Goal: Connect with others: Connect with other users

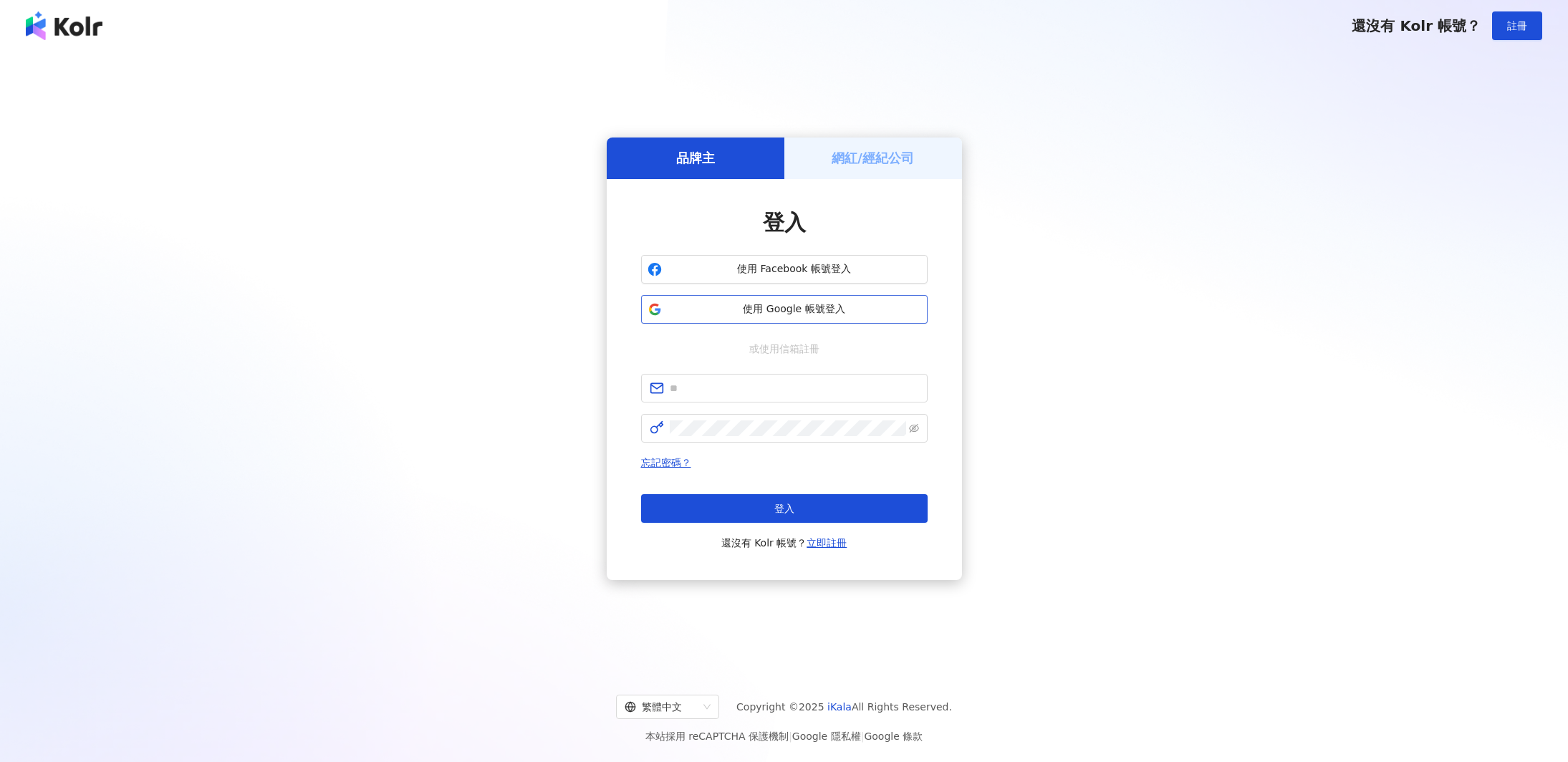
click at [785, 304] on span "使用 Google 帳號登入" at bounding box center [795, 309] width 254 height 15
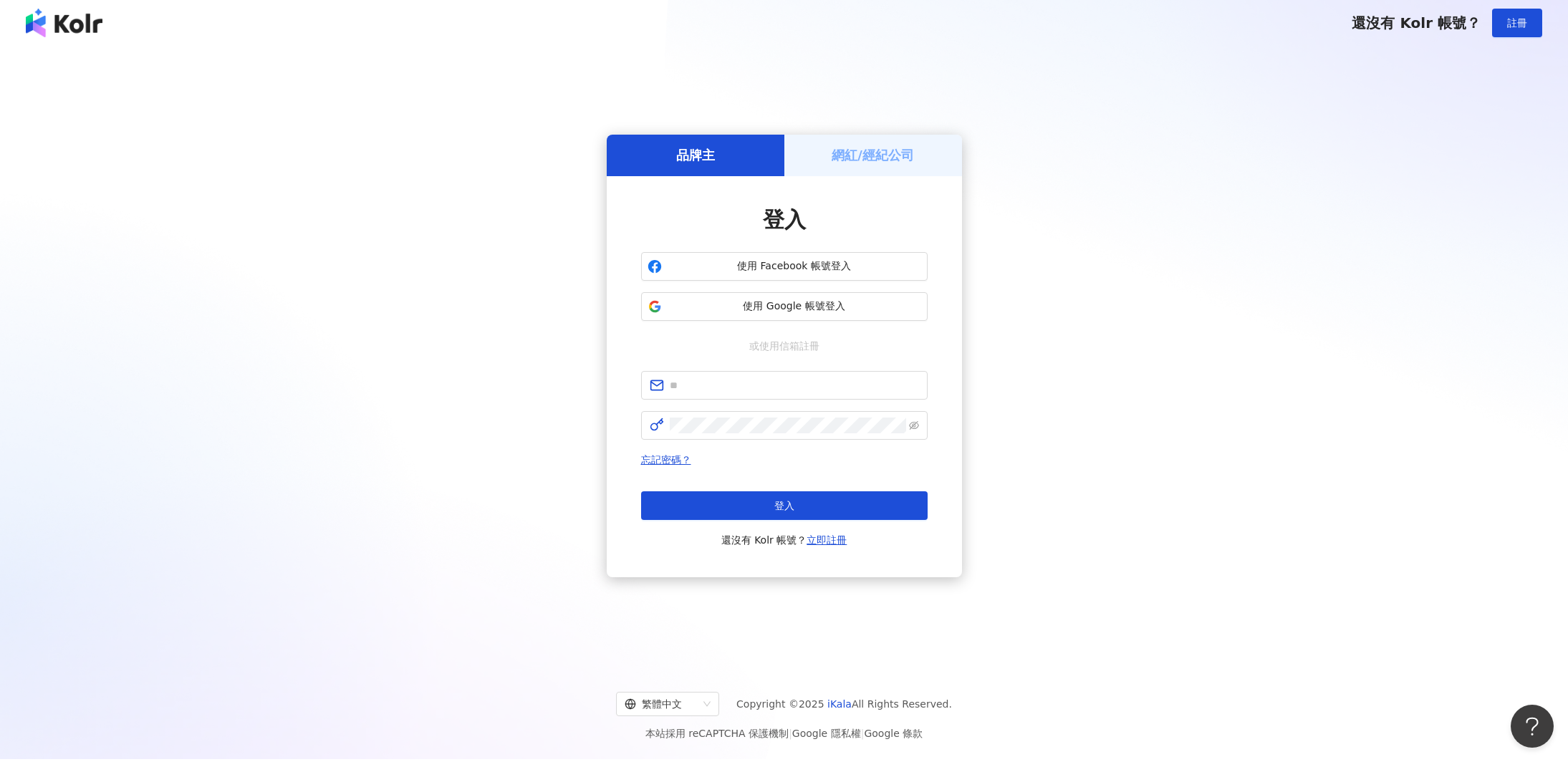
scroll to position [4, 0]
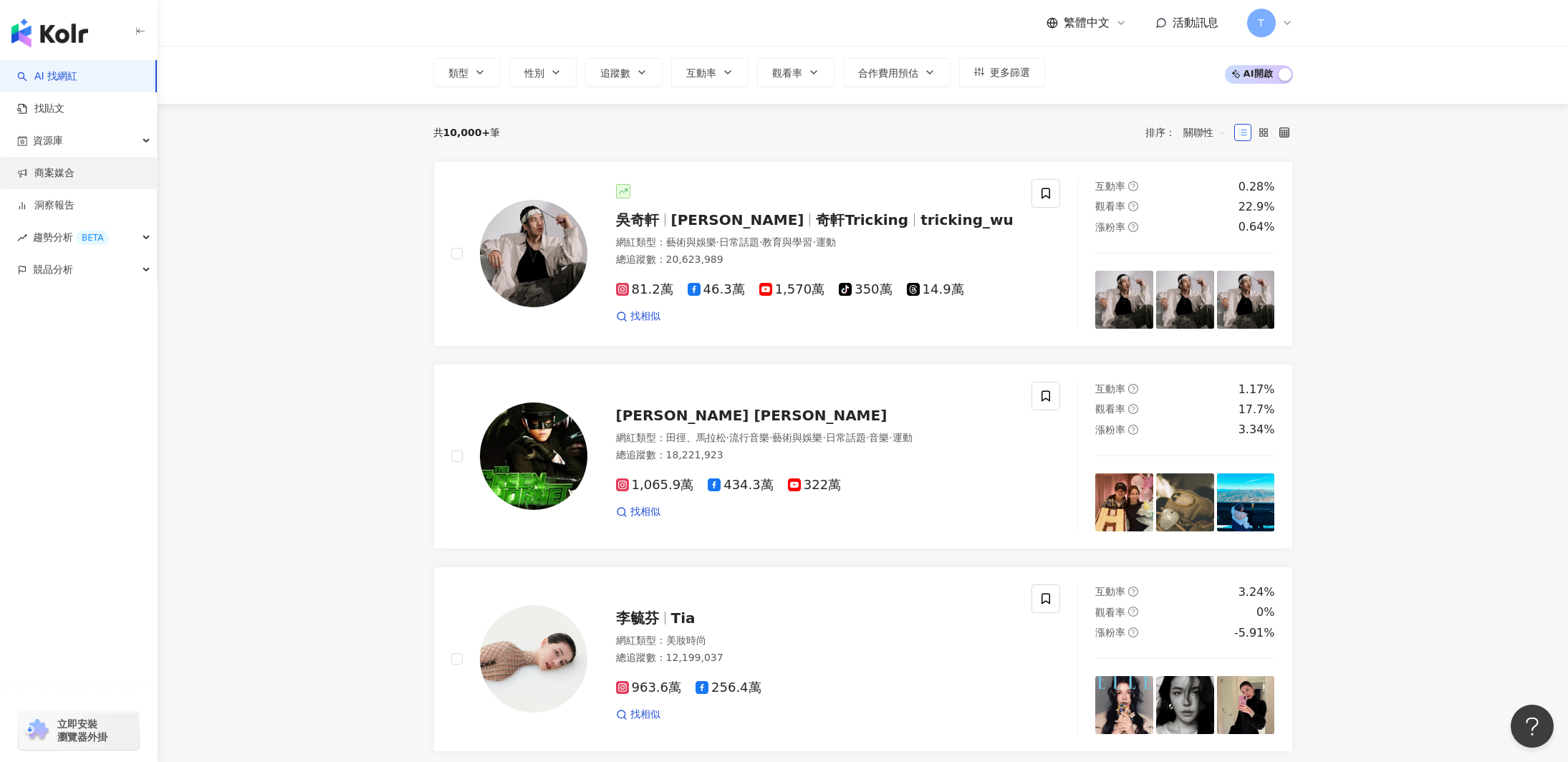
scroll to position [82, 0]
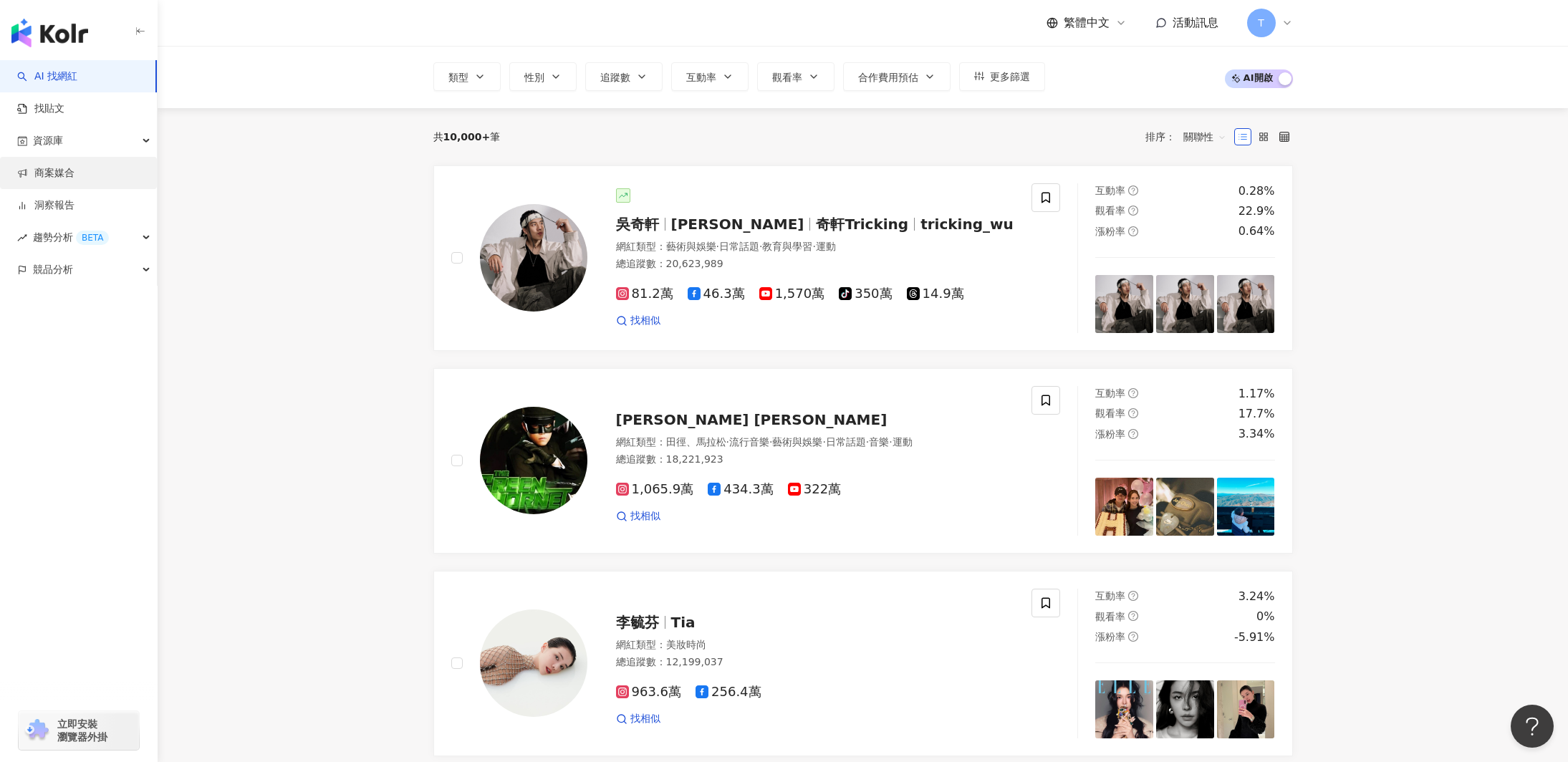
click at [62, 180] on link "商案媒合" at bounding box center [45, 174] width 57 height 15
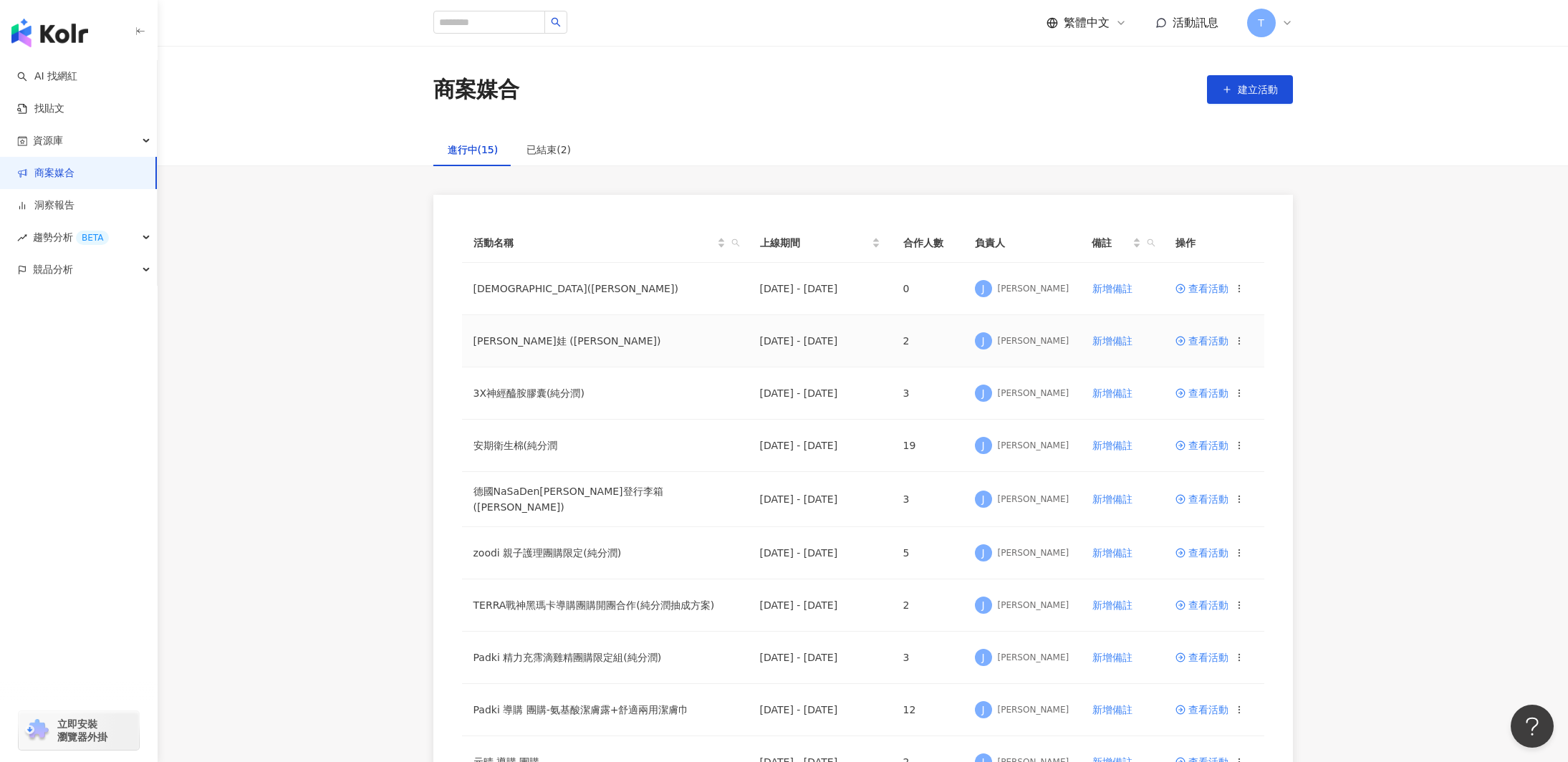
scroll to position [4, 0]
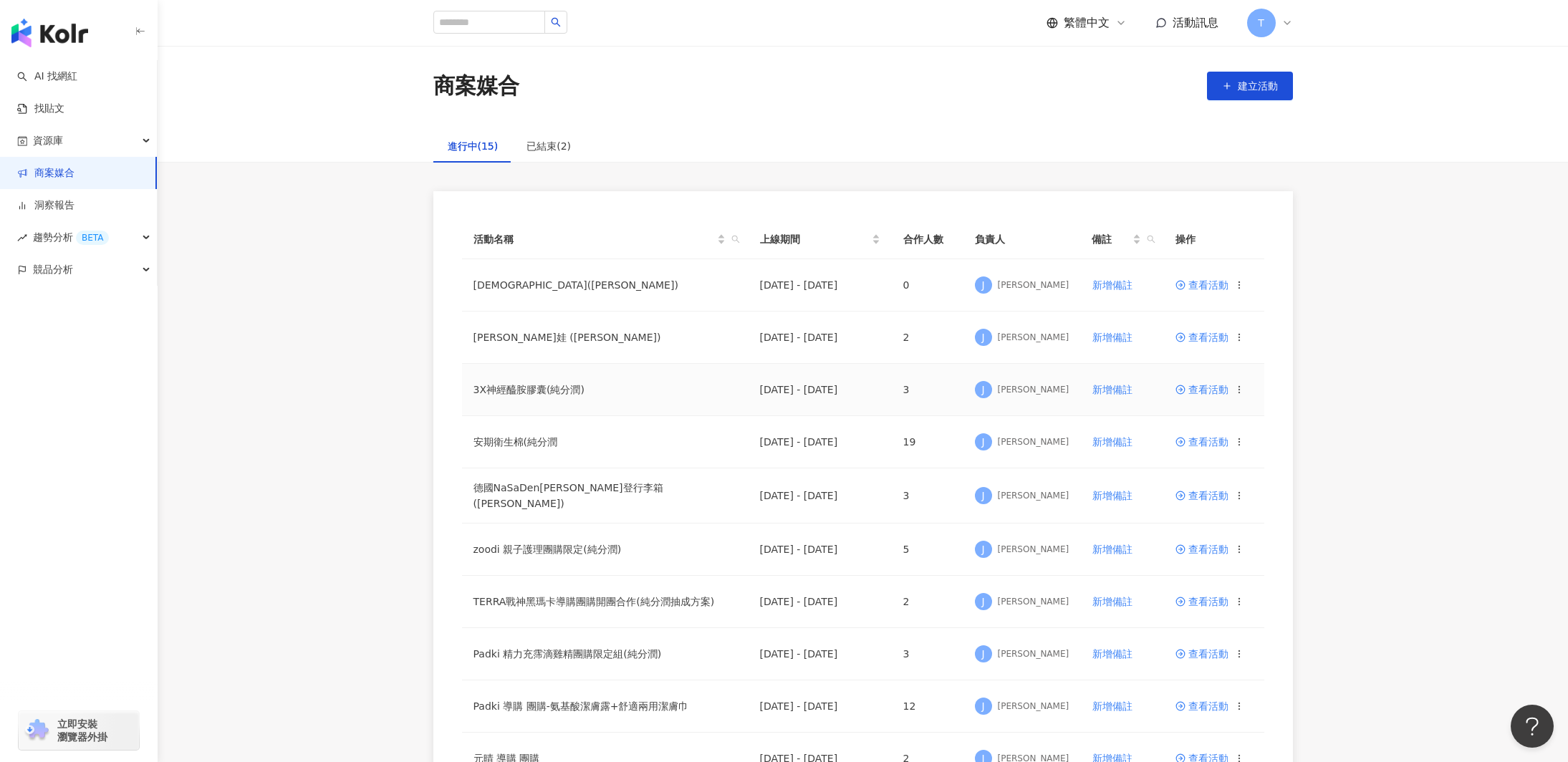
click at [1201, 388] on span "查看活動" at bounding box center [1202, 389] width 53 height 10
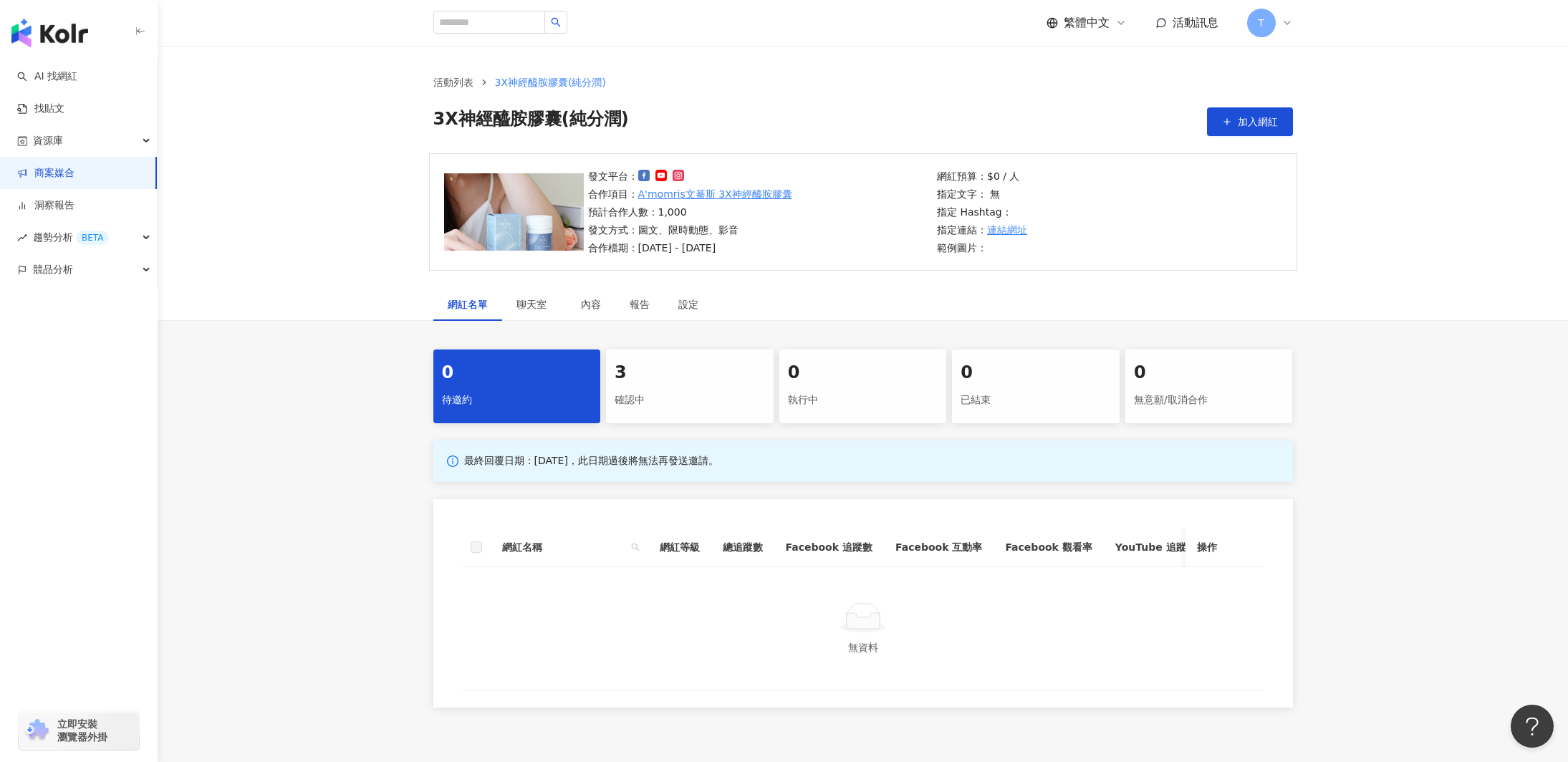
scroll to position [113, 0]
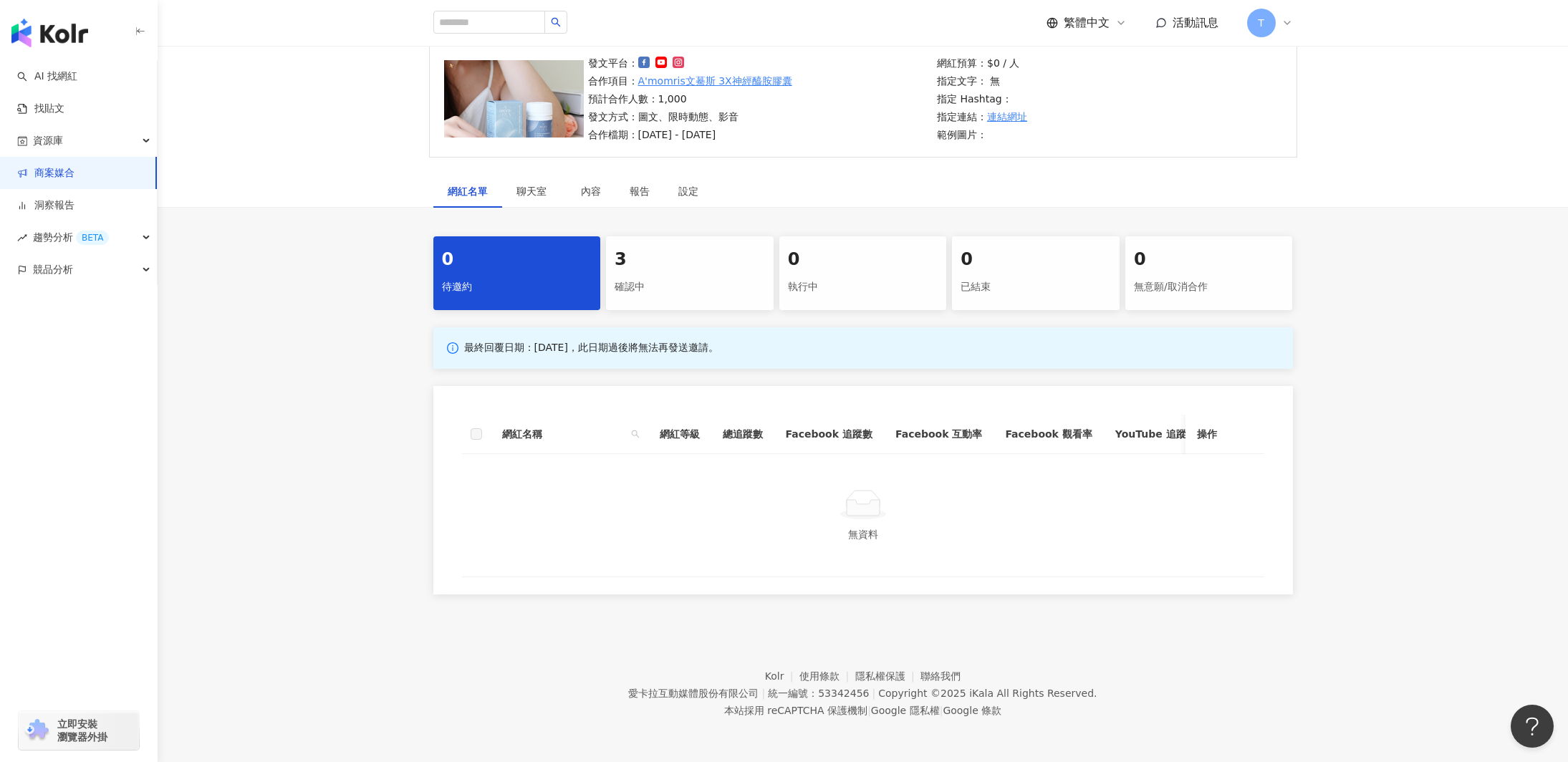
click at [719, 271] on div "3" at bounding box center [690, 260] width 150 height 24
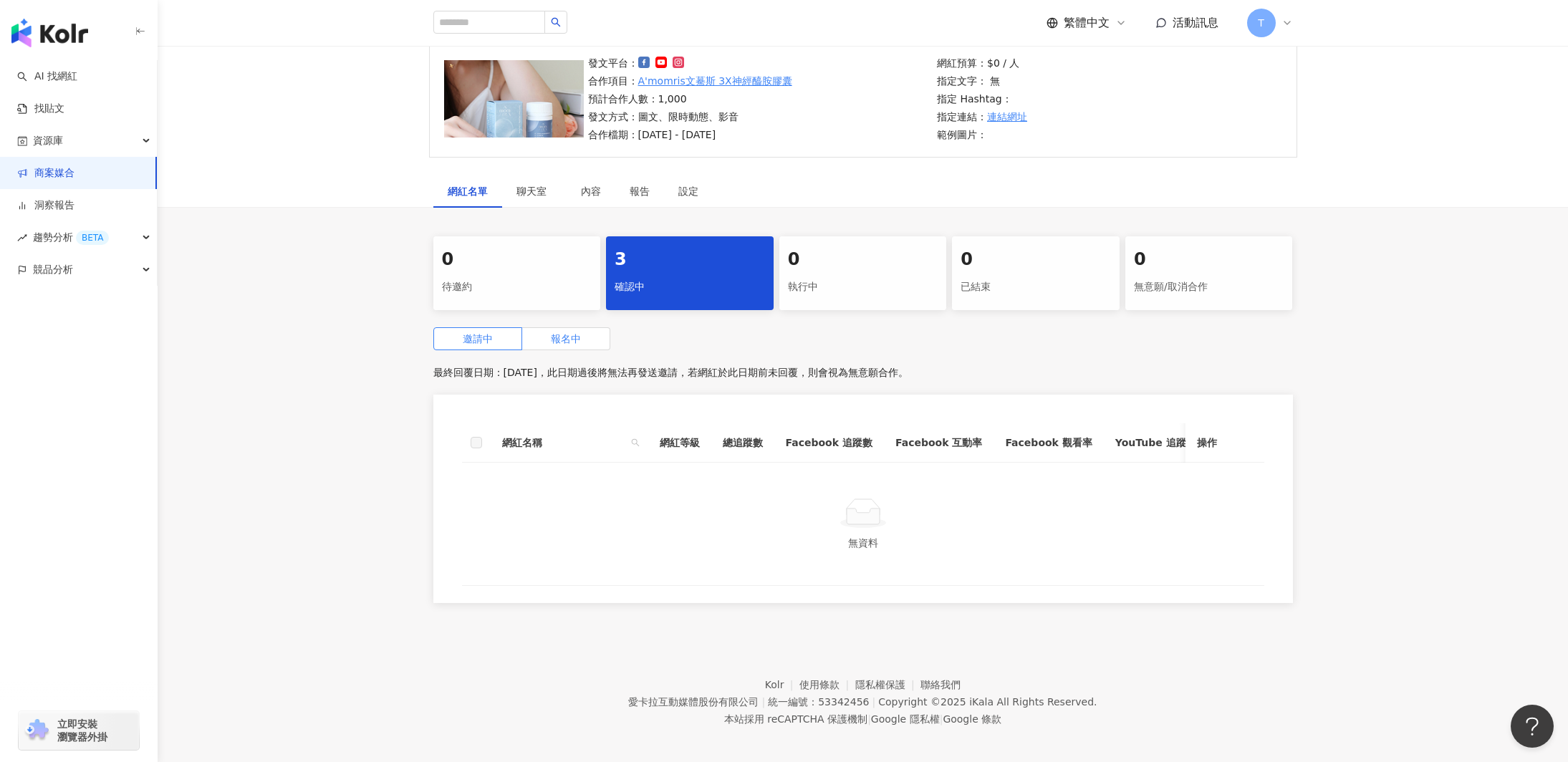
click at [575, 337] on span "報名中" at bounding box center [566, 339] width 30 height 12
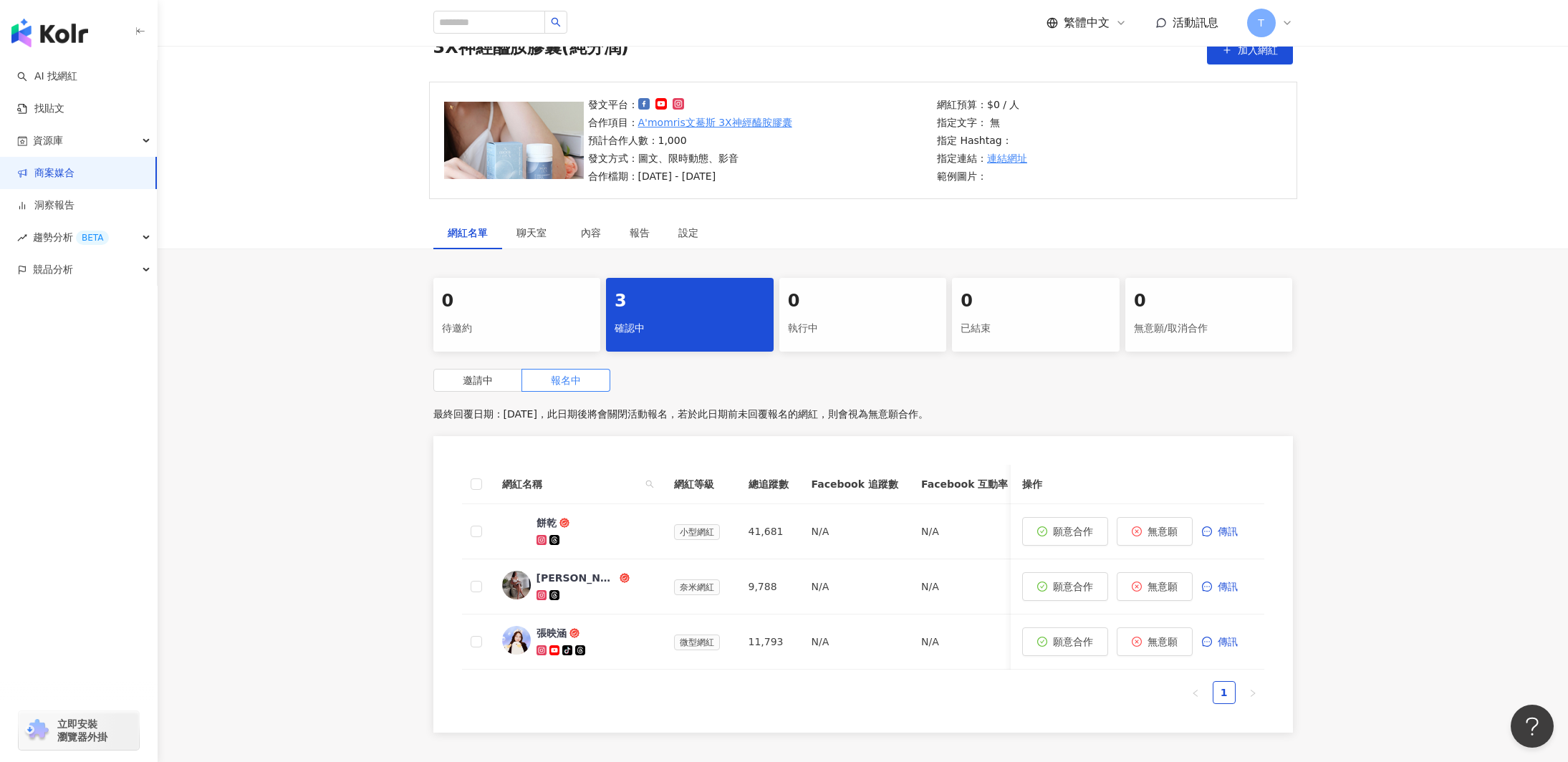
scroll to position [97, 0]
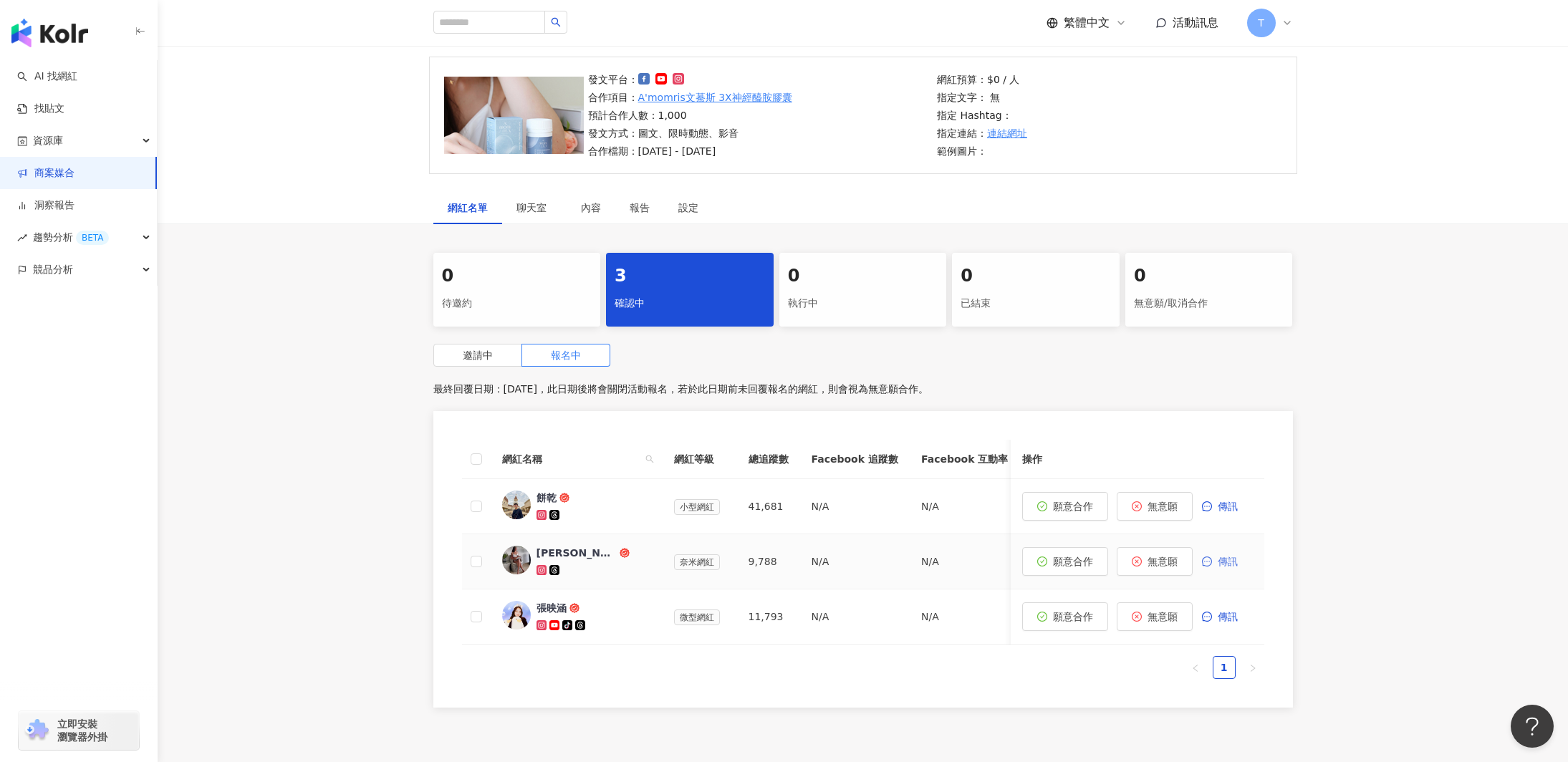
click at [1218, 565] on span "傳訊" at bounding box center [1228, 562] width 20 height 12
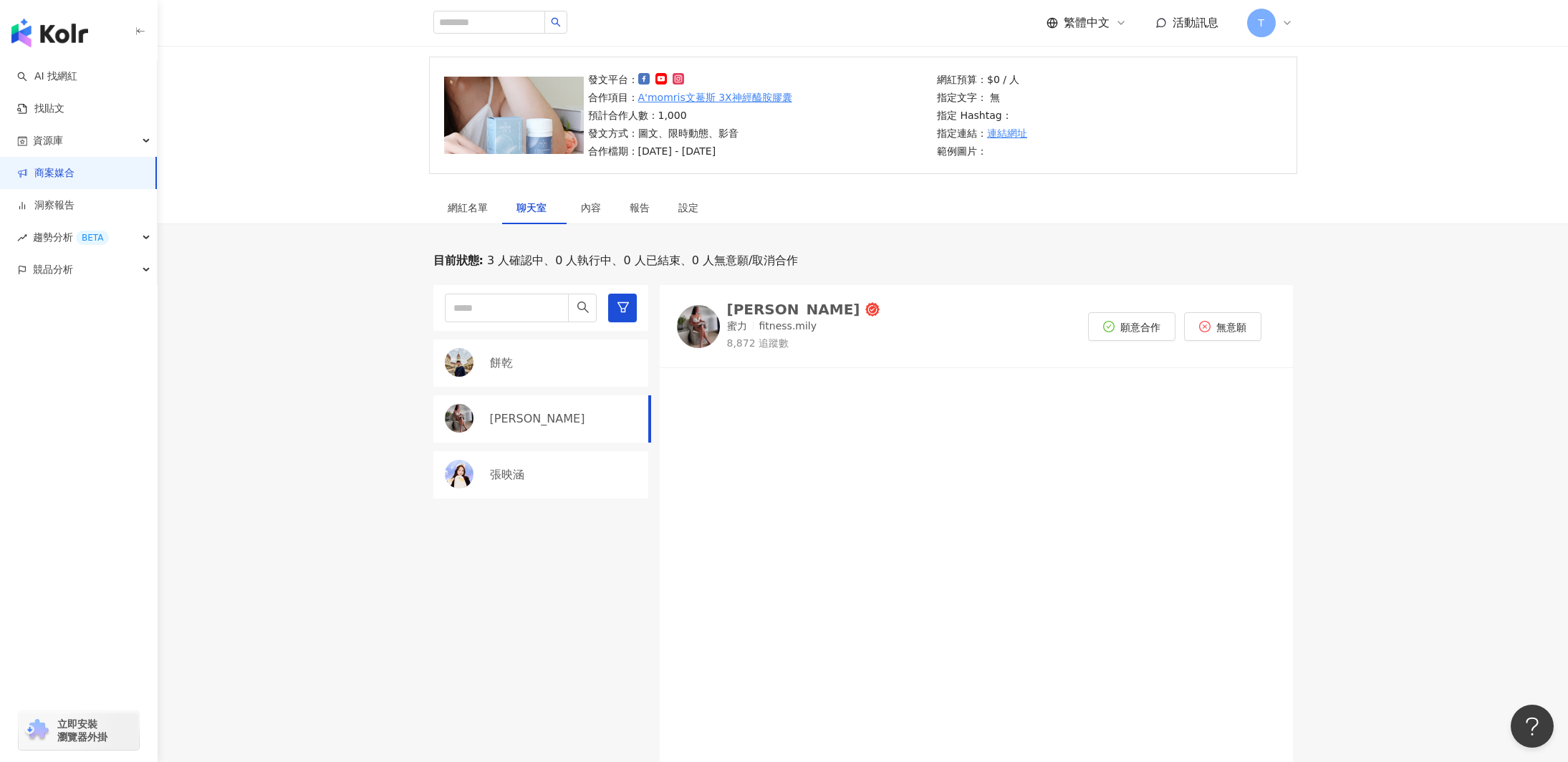
click at [717, 410] on div at bounding box center [976, 622] width 633 height 490
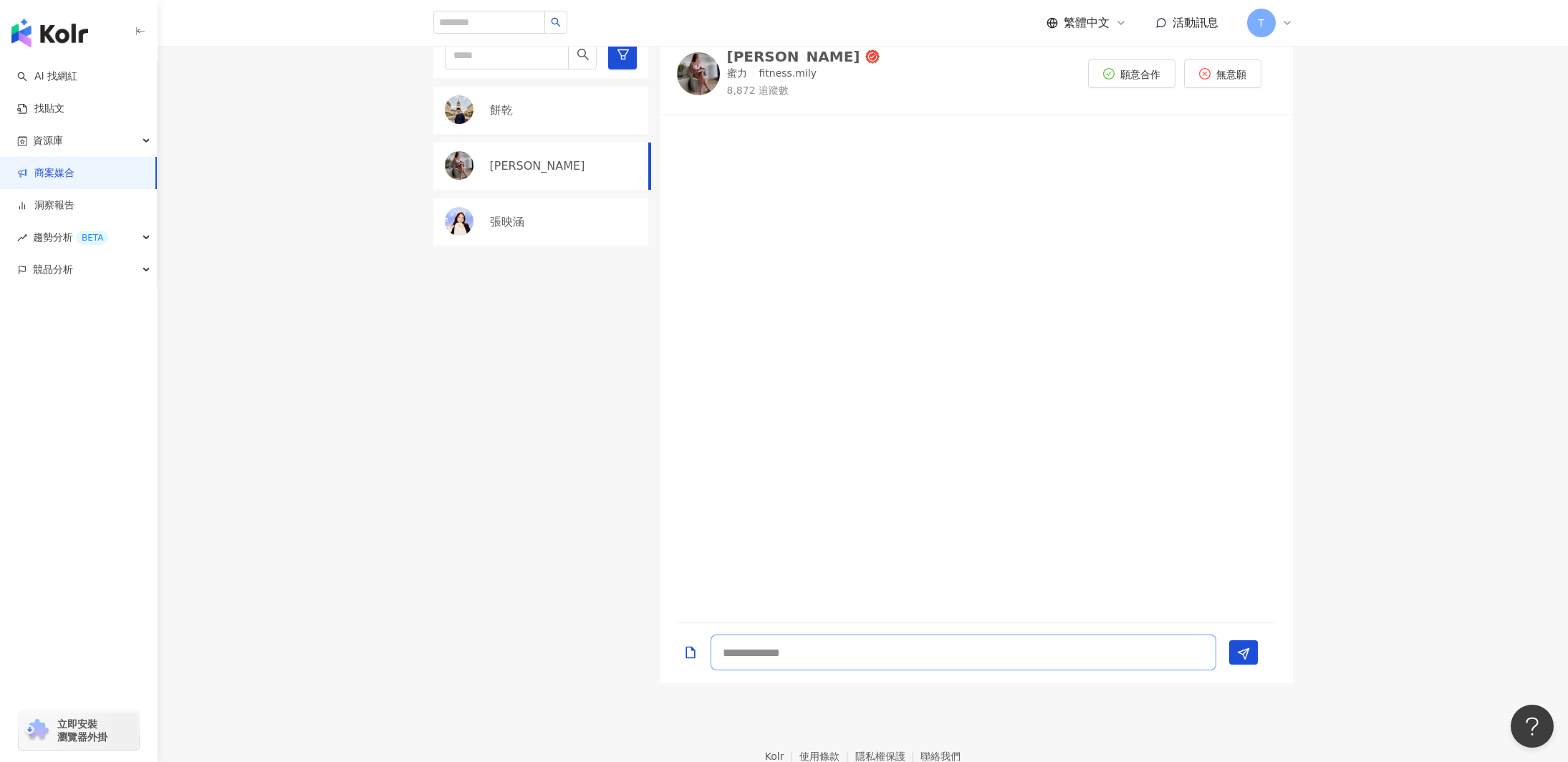
click at [799, 653] on textarea at bounding box center [963, 652] width 506 height 36
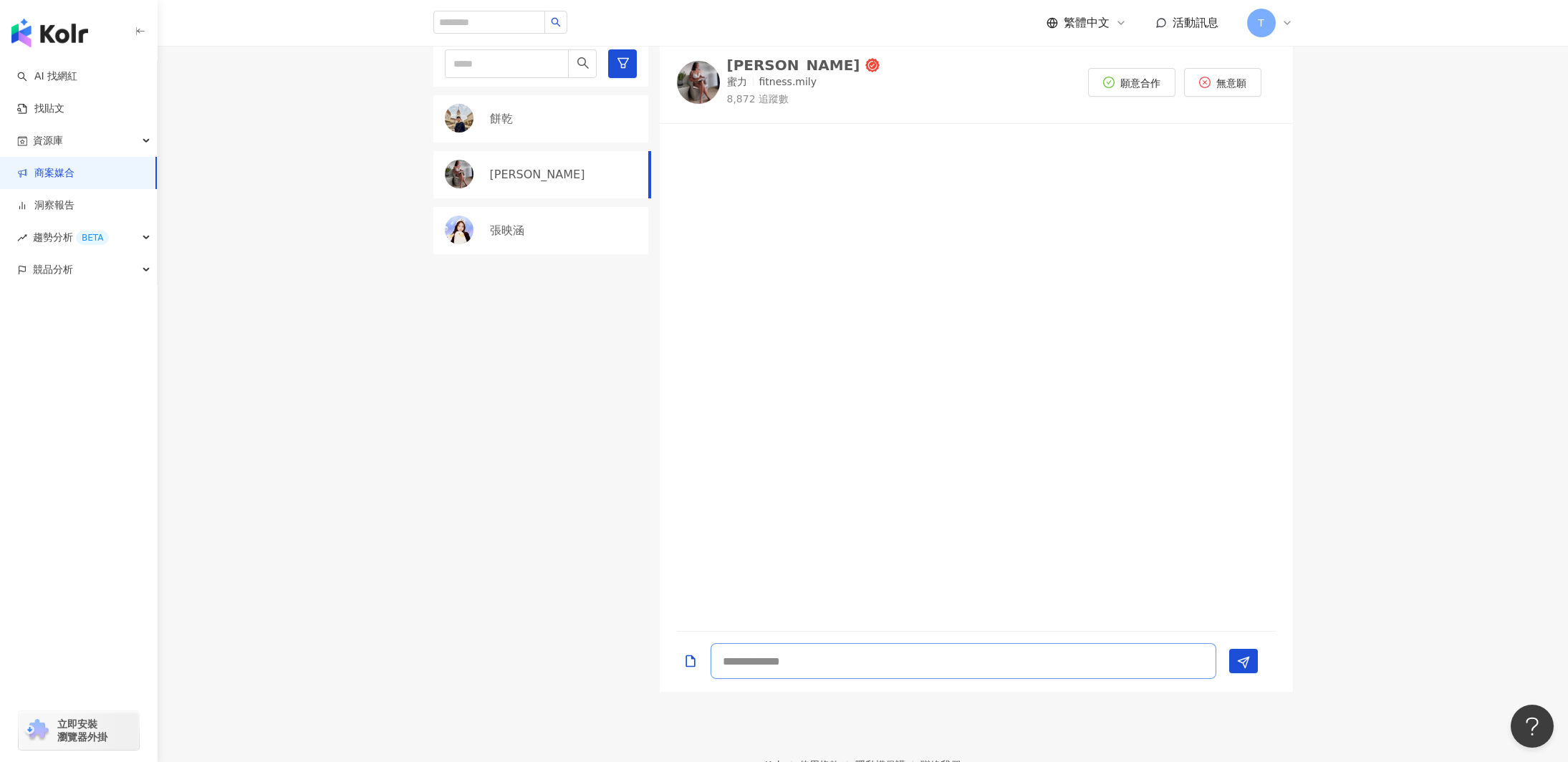
scroll to position [340, 0]
type textarea "*"
type textarea "********"
type textarea "*********"
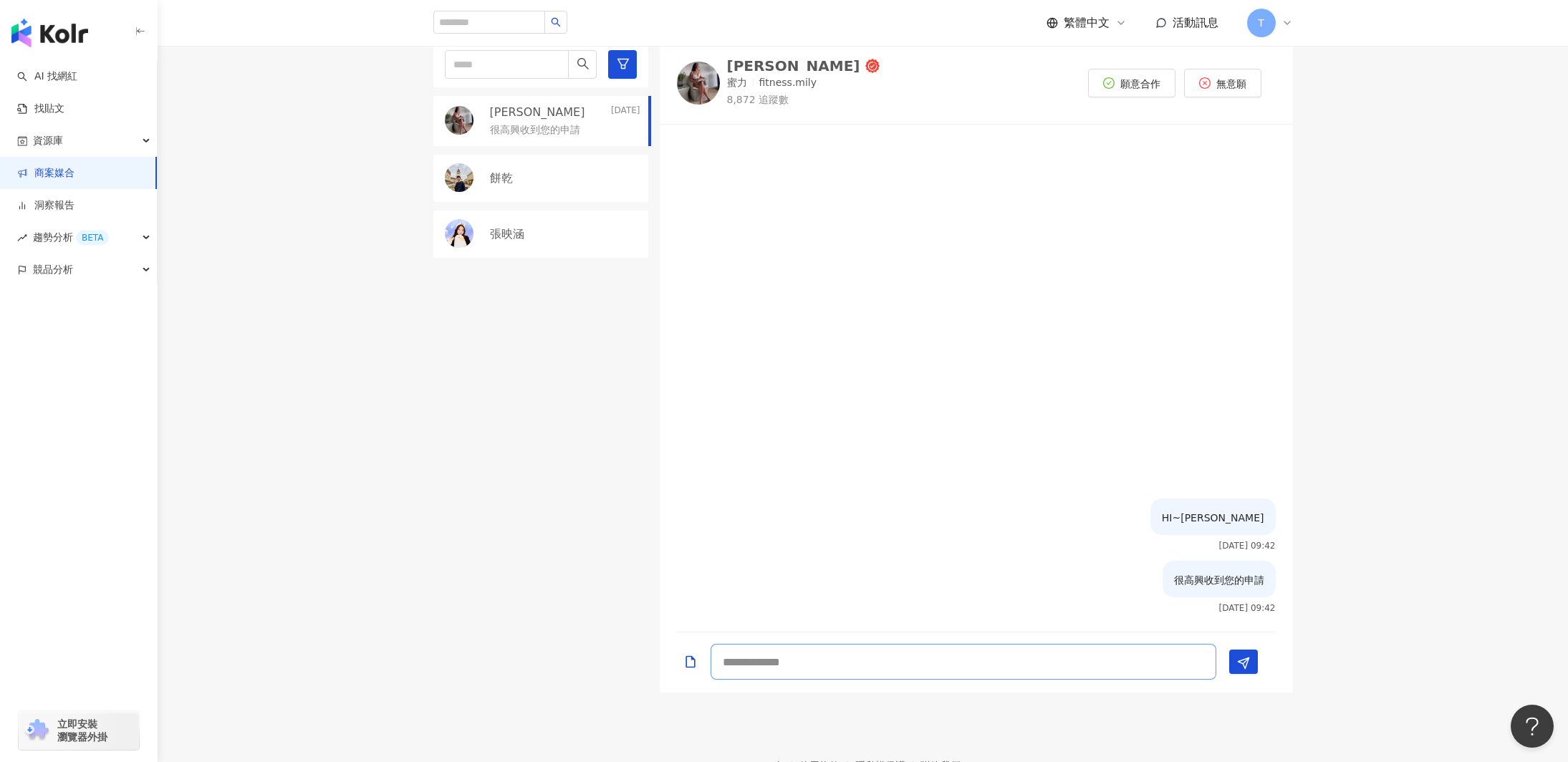
scroll to position [345, 0]
click at [953, 662] on textarea at bounding box center [963, 657] width 506 height 36
